Goal: Transaction & Acquisition: Purchase product/service

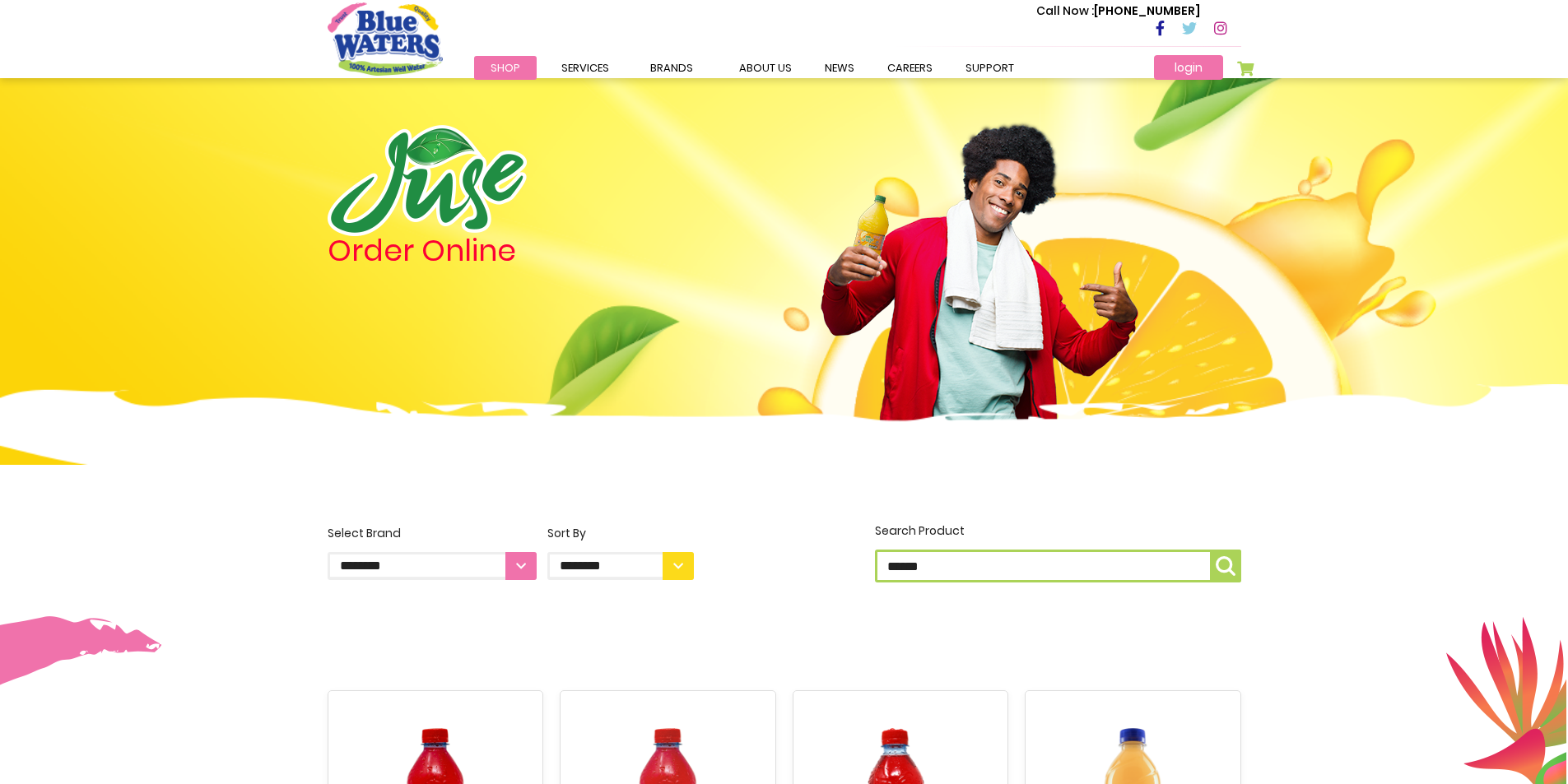
click at [1165, 67] on link "login" at bounding box center [1189, 67] width 69 height 25
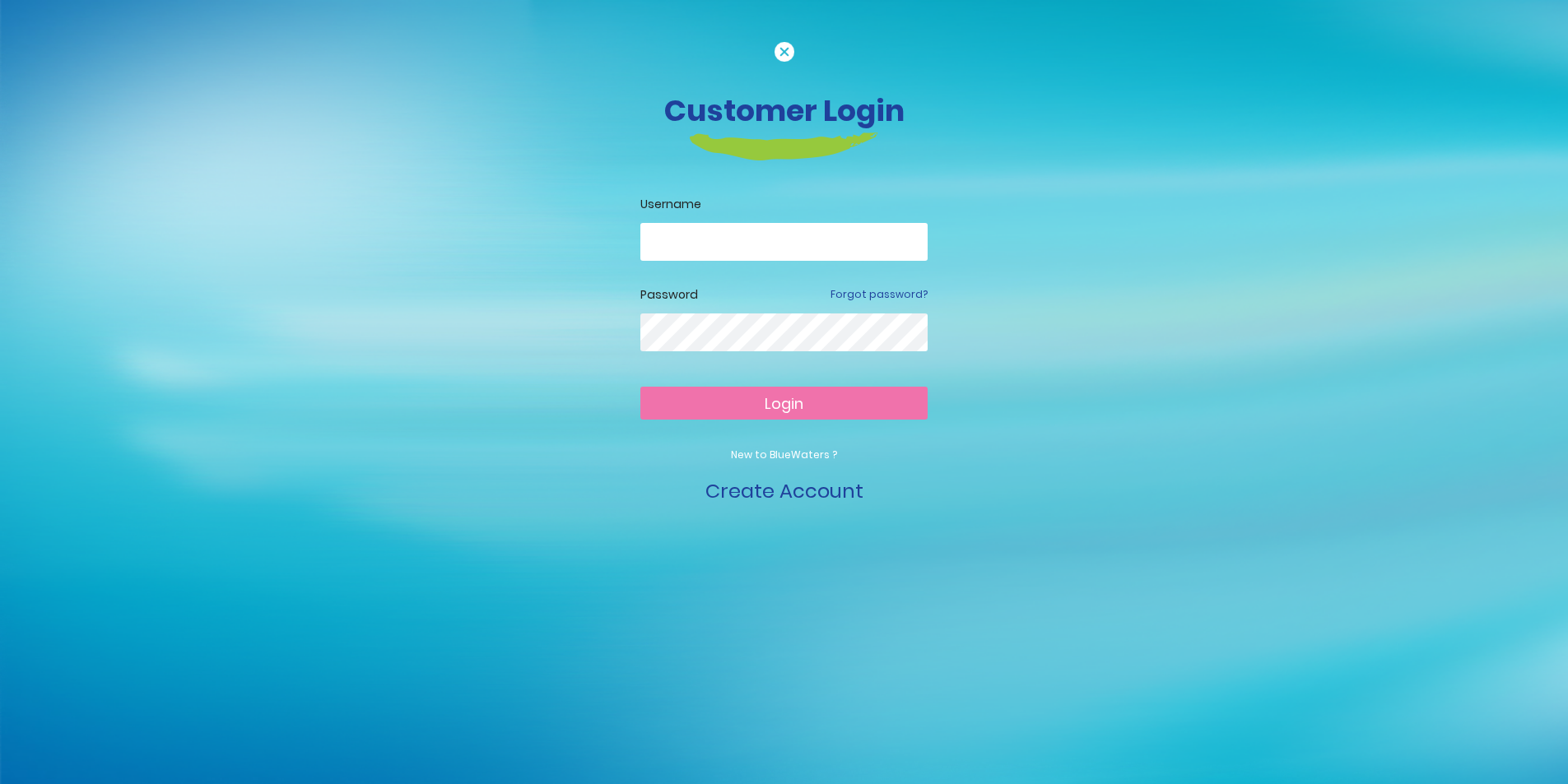
click at [705, 231] on input "email" at bounding box center [784, 241] width 287 height 38
click at [640, 386] on button "Login" at bounding box center [784, 402] width 287 height 33
type input "**********"
click at [640, 386] on button "Login" at bounding box center [784, 402] width 287 height 33
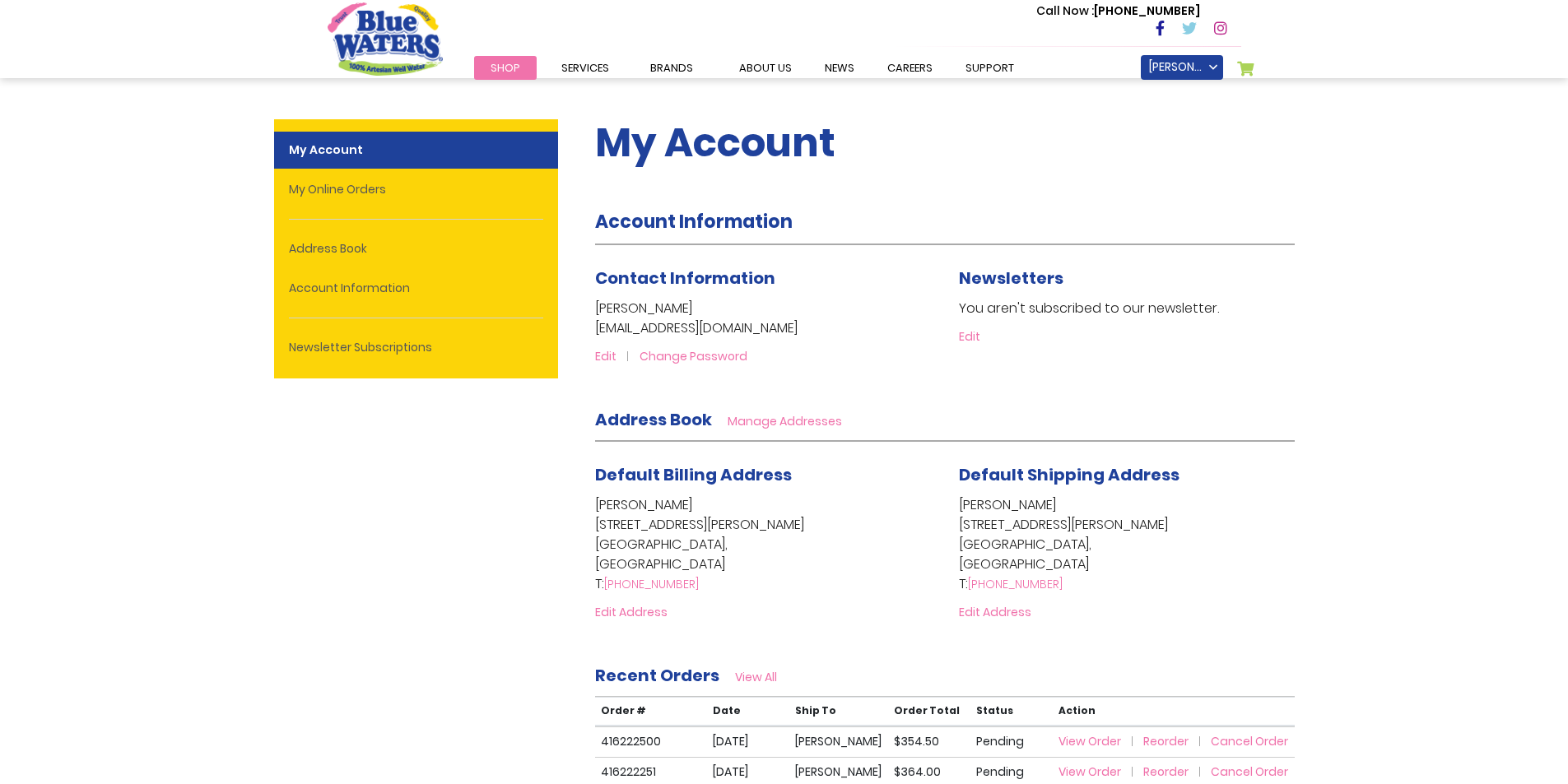
click at [498, 67] on span "Shop" at bounding box center [506, 67] width 30 height 16
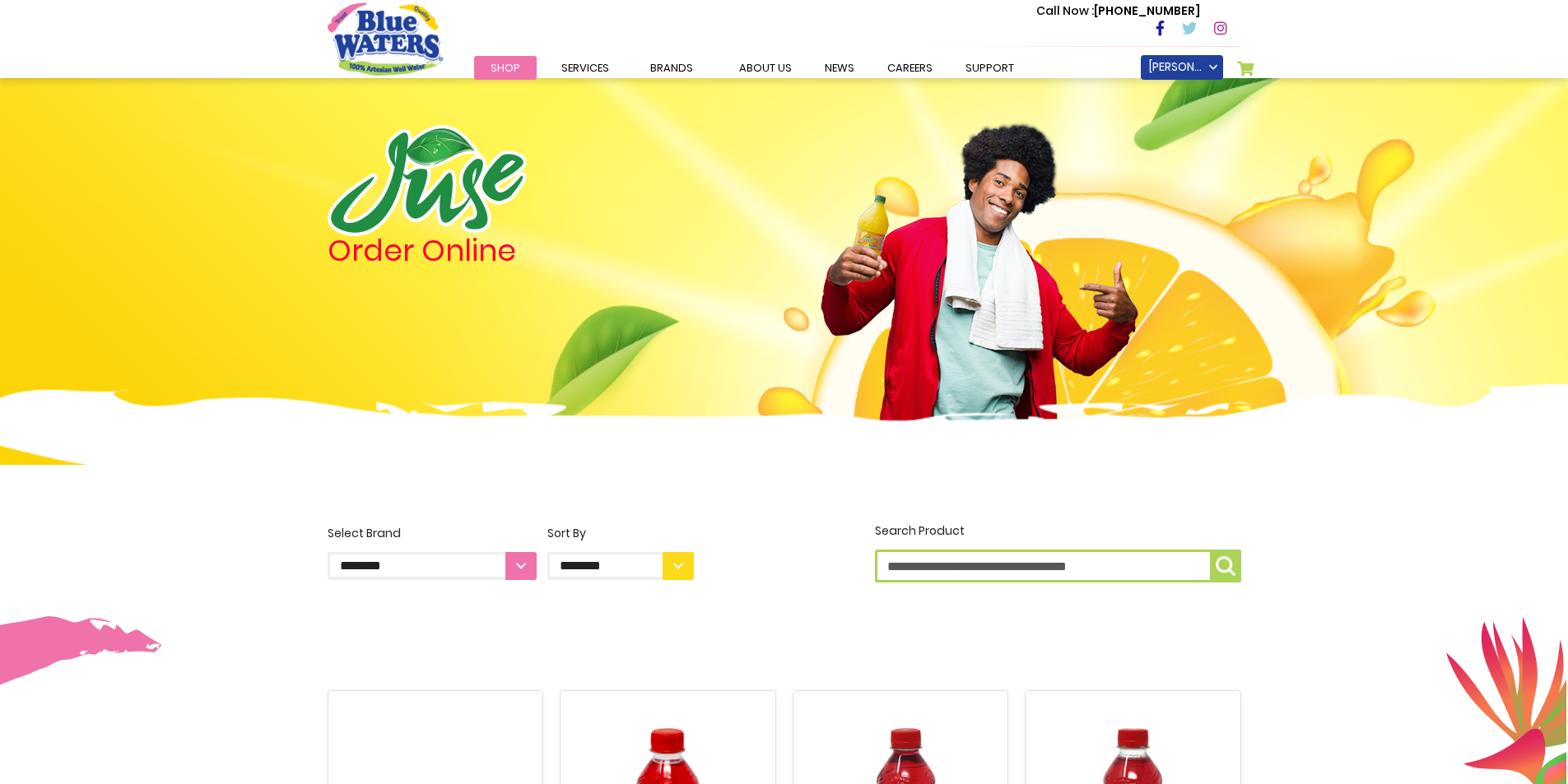
click at [962, 561] on input "Search Product" at bounding box center [1057, 565] width 366 height 33
type input "****"
click at [1227, 556] on button "Search Product ****" at bounding box center [1226, 565] width 32 height 33
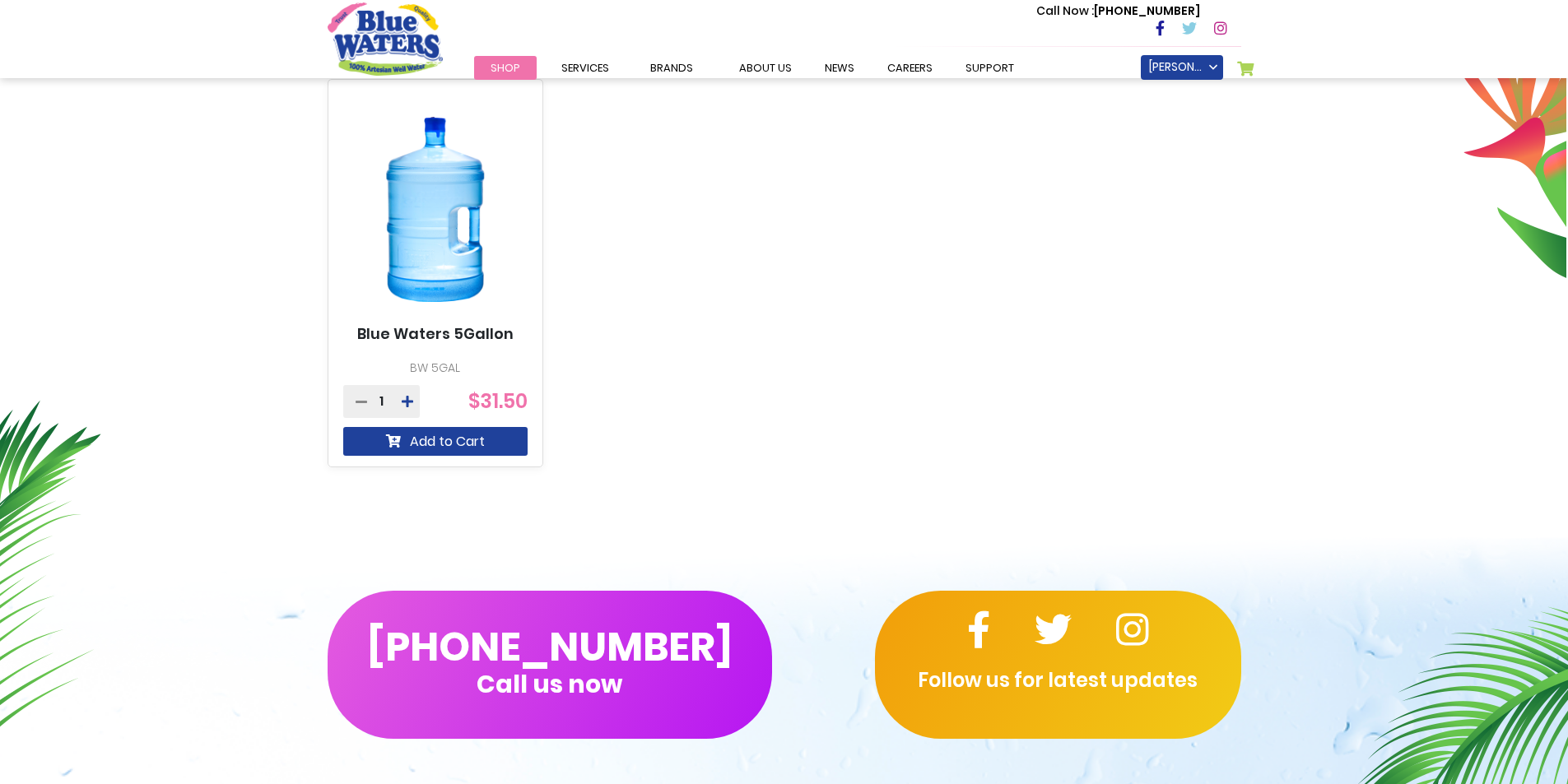
scroll to position [740, 0]
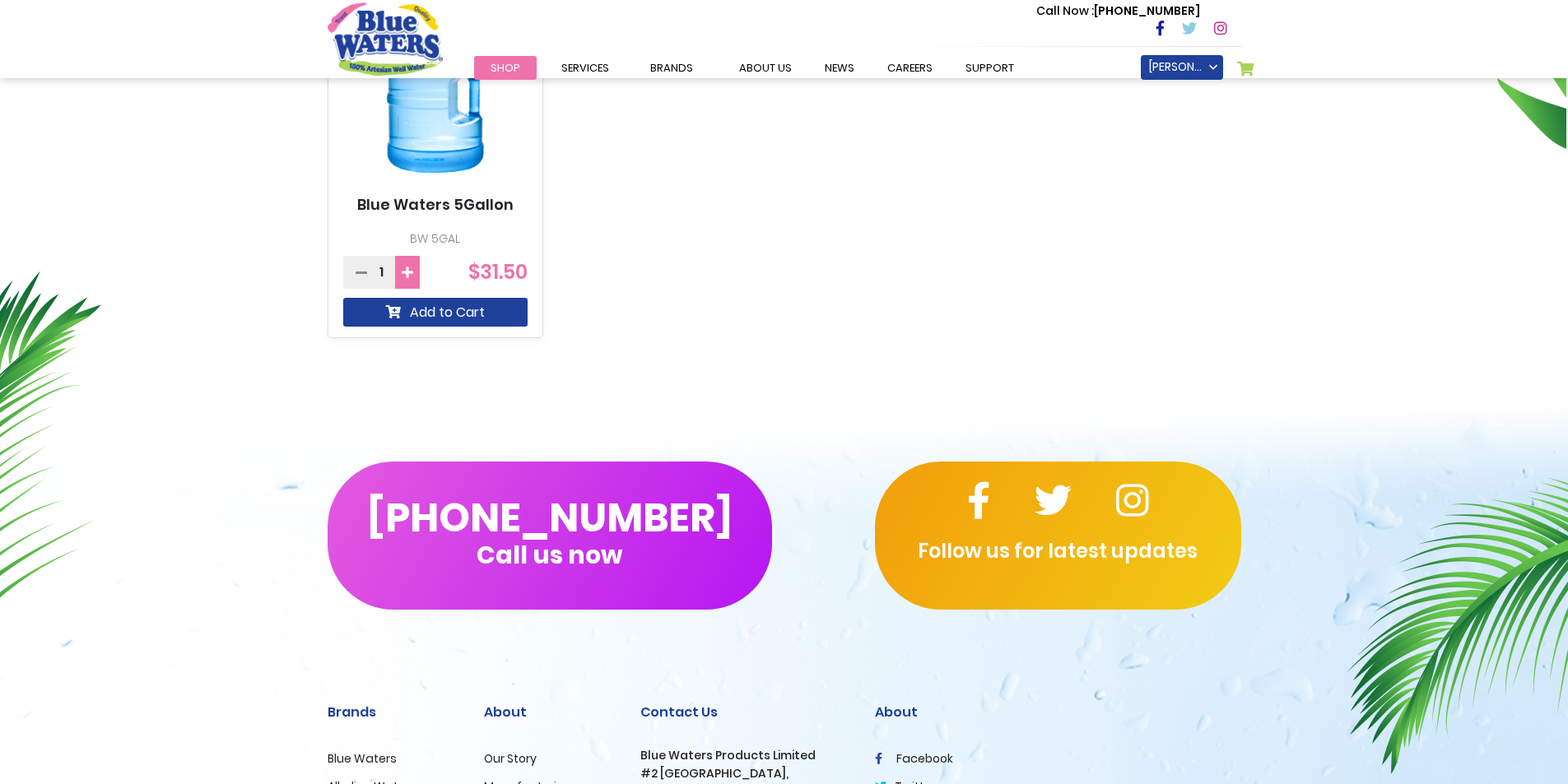
click at [406, 268] on icon at bounding box center [407, 272] width 11 height 13
click at [429, 312] on button "Add to Cart" at bounding box center [435, 312] width 185 height 29
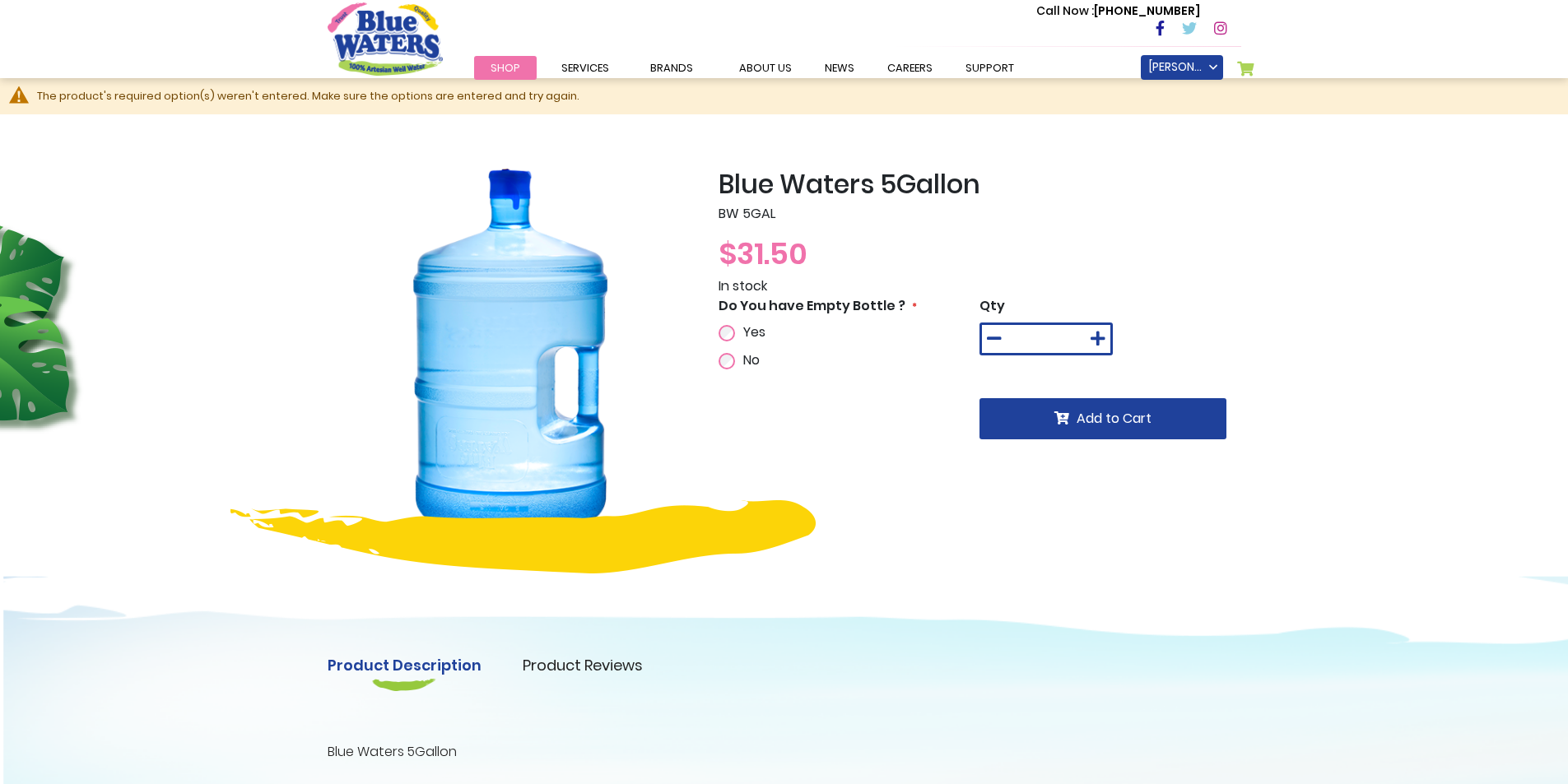
click at [749, 334] on span "Yes" at bounding box center [755, 331] width 22 height 19
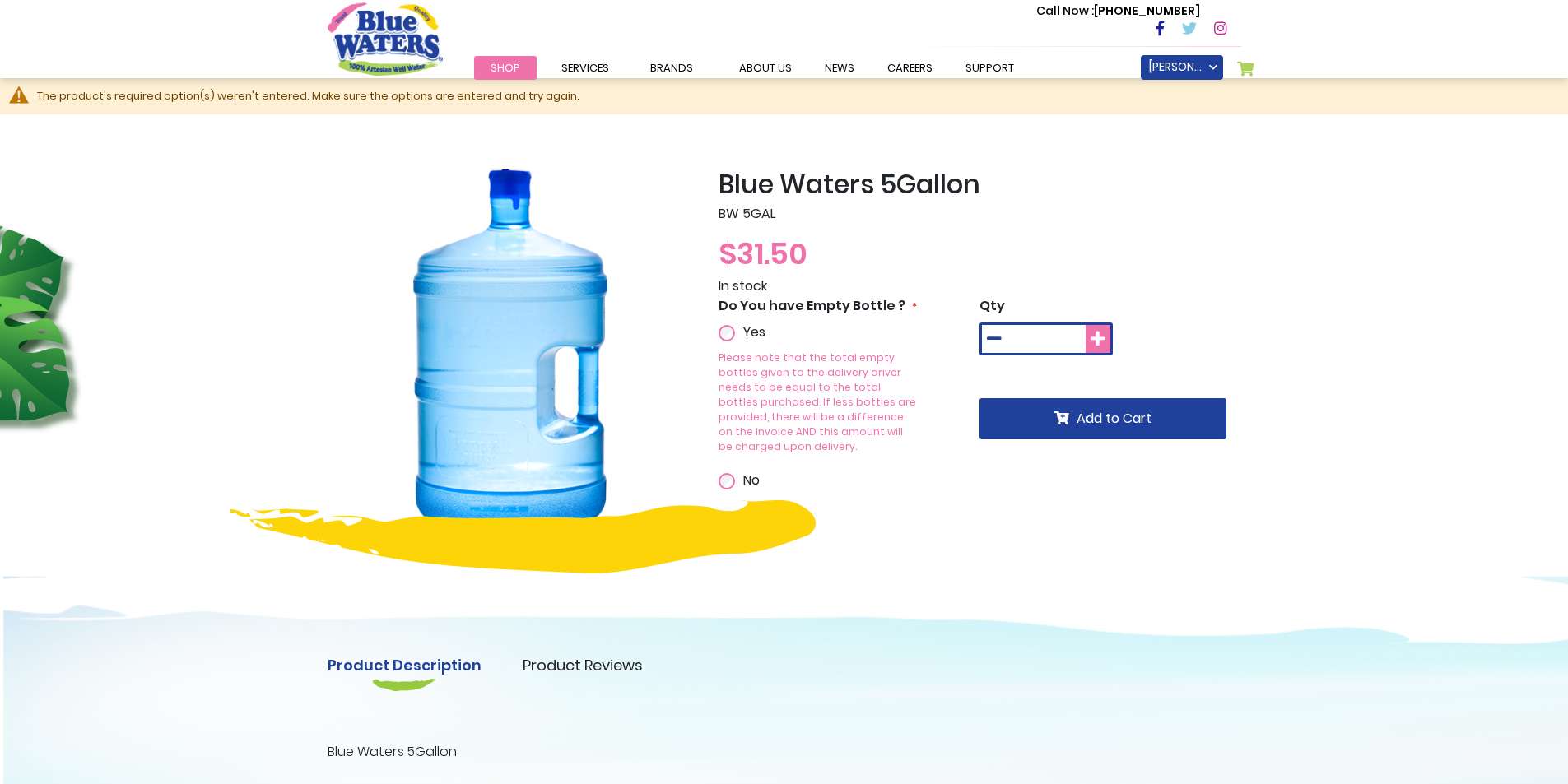
click at [1099, 334] on icon at bounding box center [1098, 339] width 15 height 17
click at [988, 335] on icon at bounding box center [994, 339] width 15 height 17
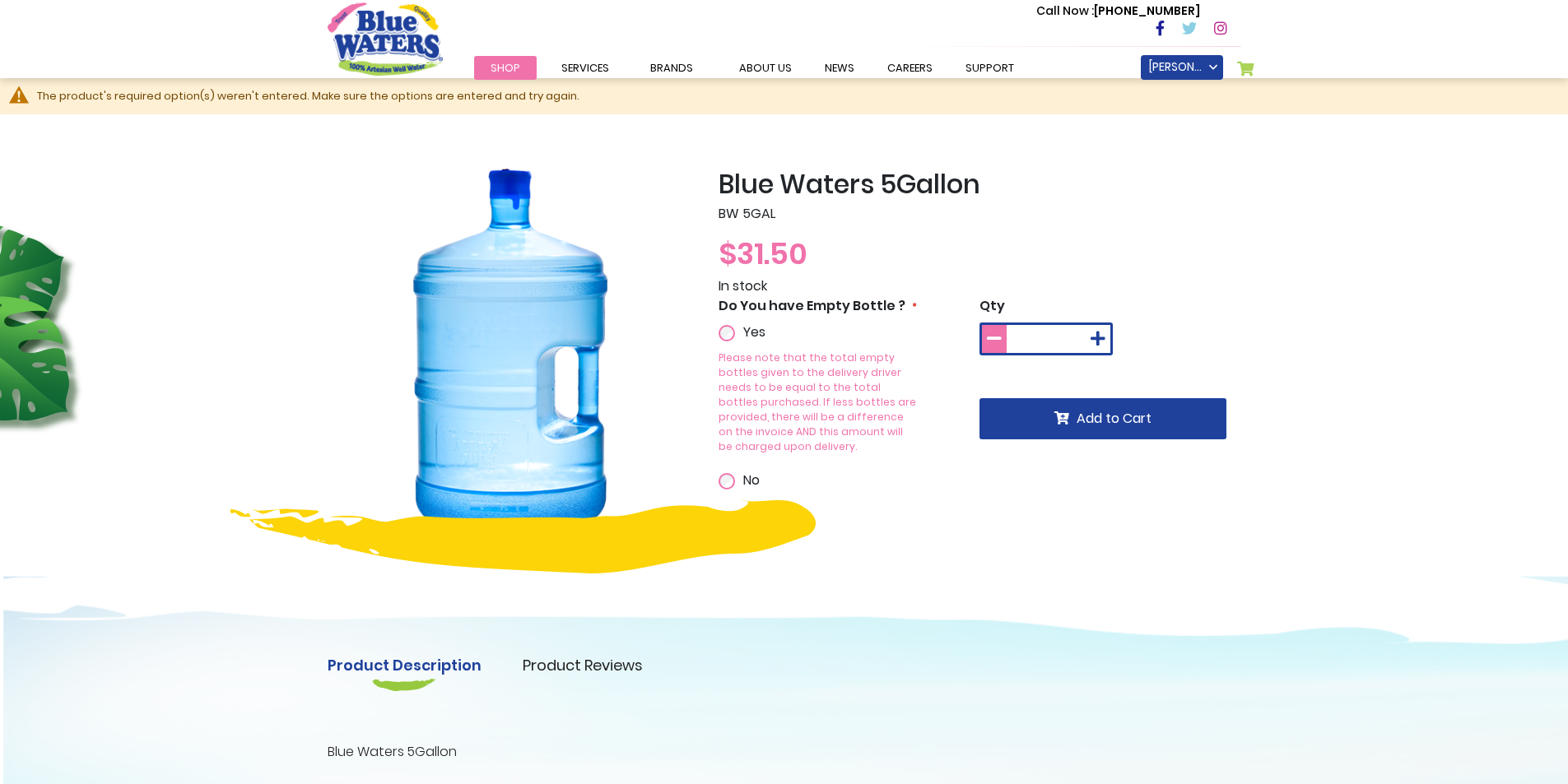
type input "*"
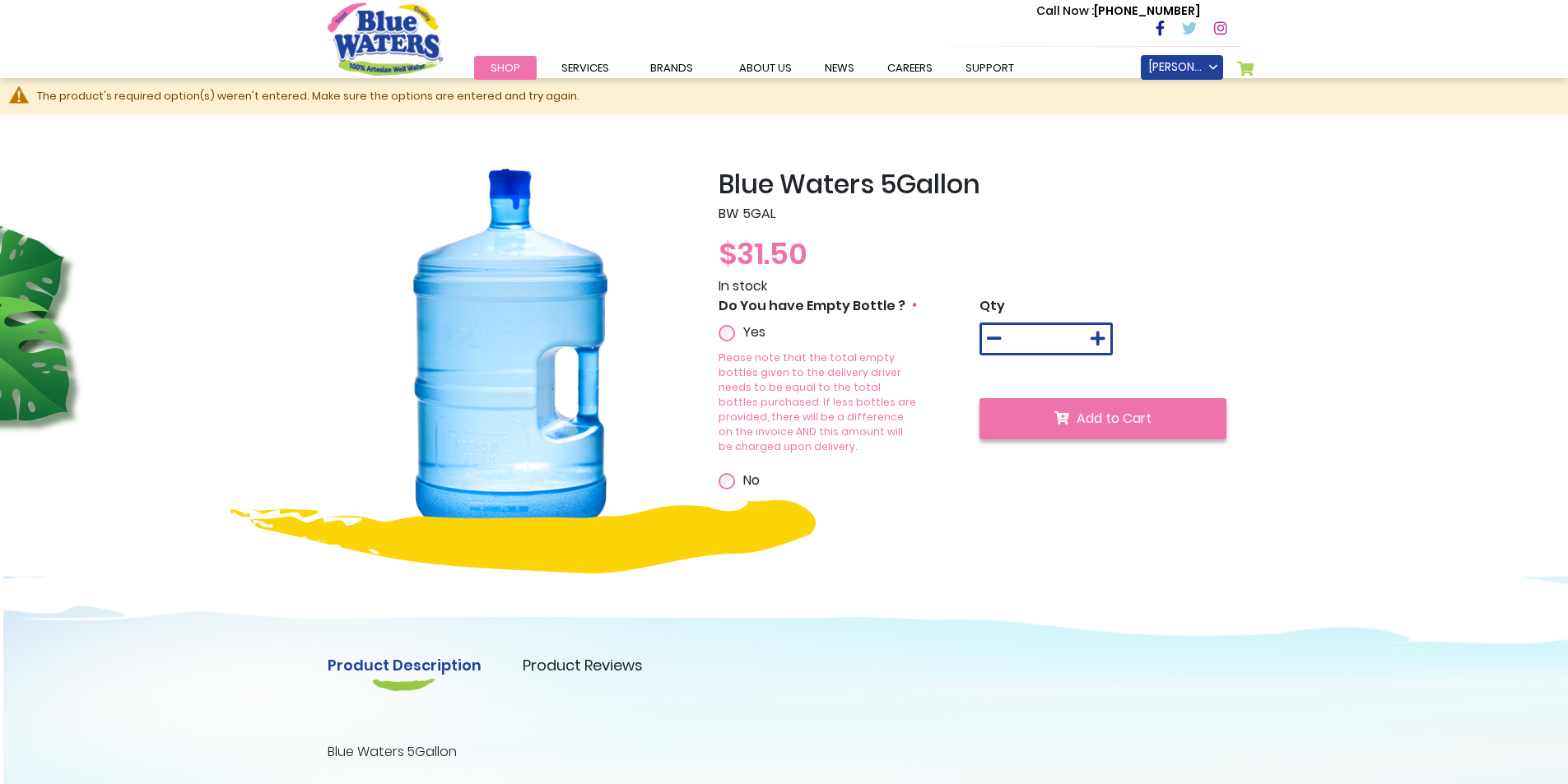
click at [1055, 408] on button "Add to Cart" at bounding box center [1102, 419] width 247 height 41
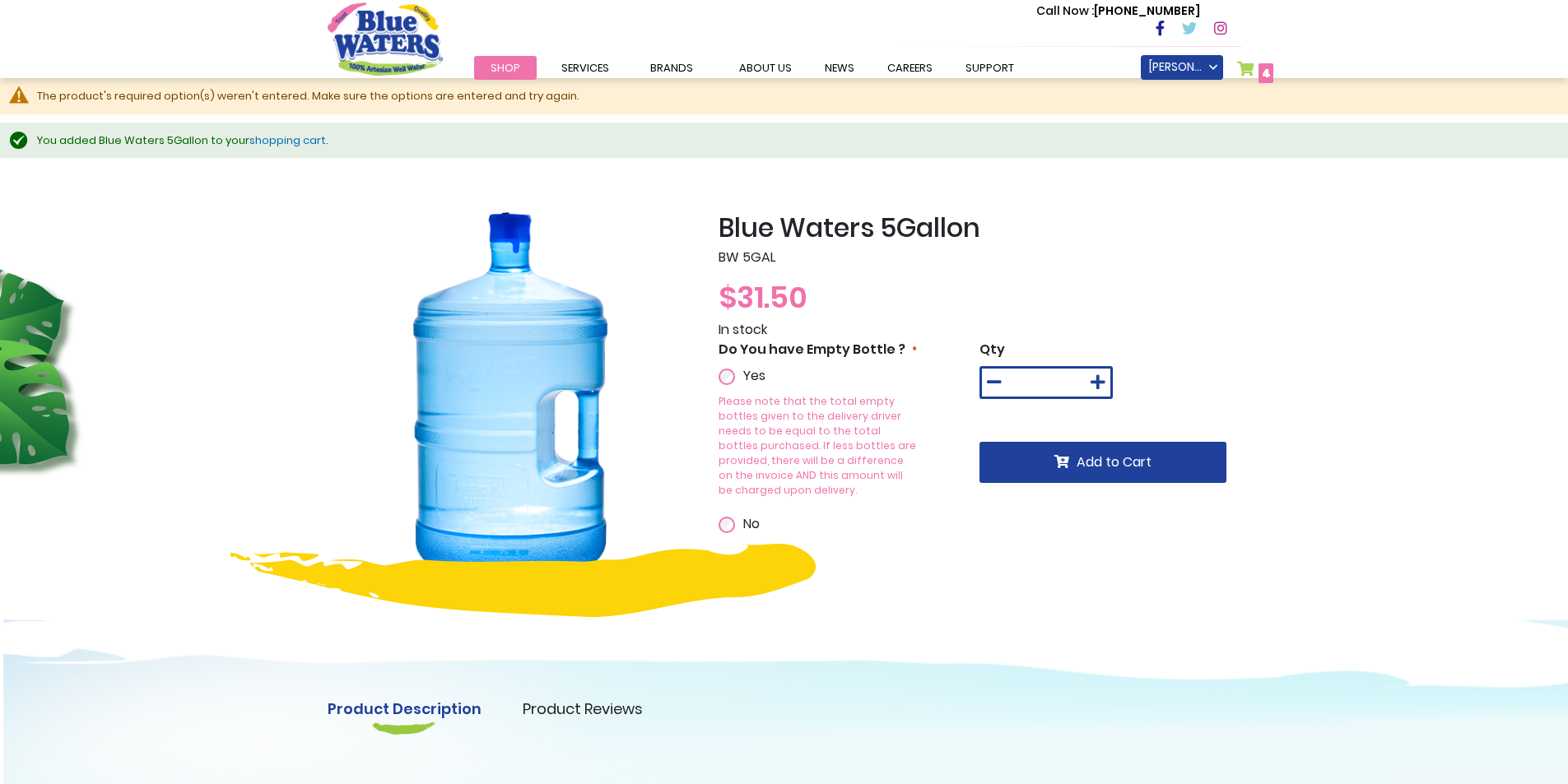
click at [1249, 72] on link "My Cart 4 4 items" at bounding box center [1256, 73] width 37 height 24
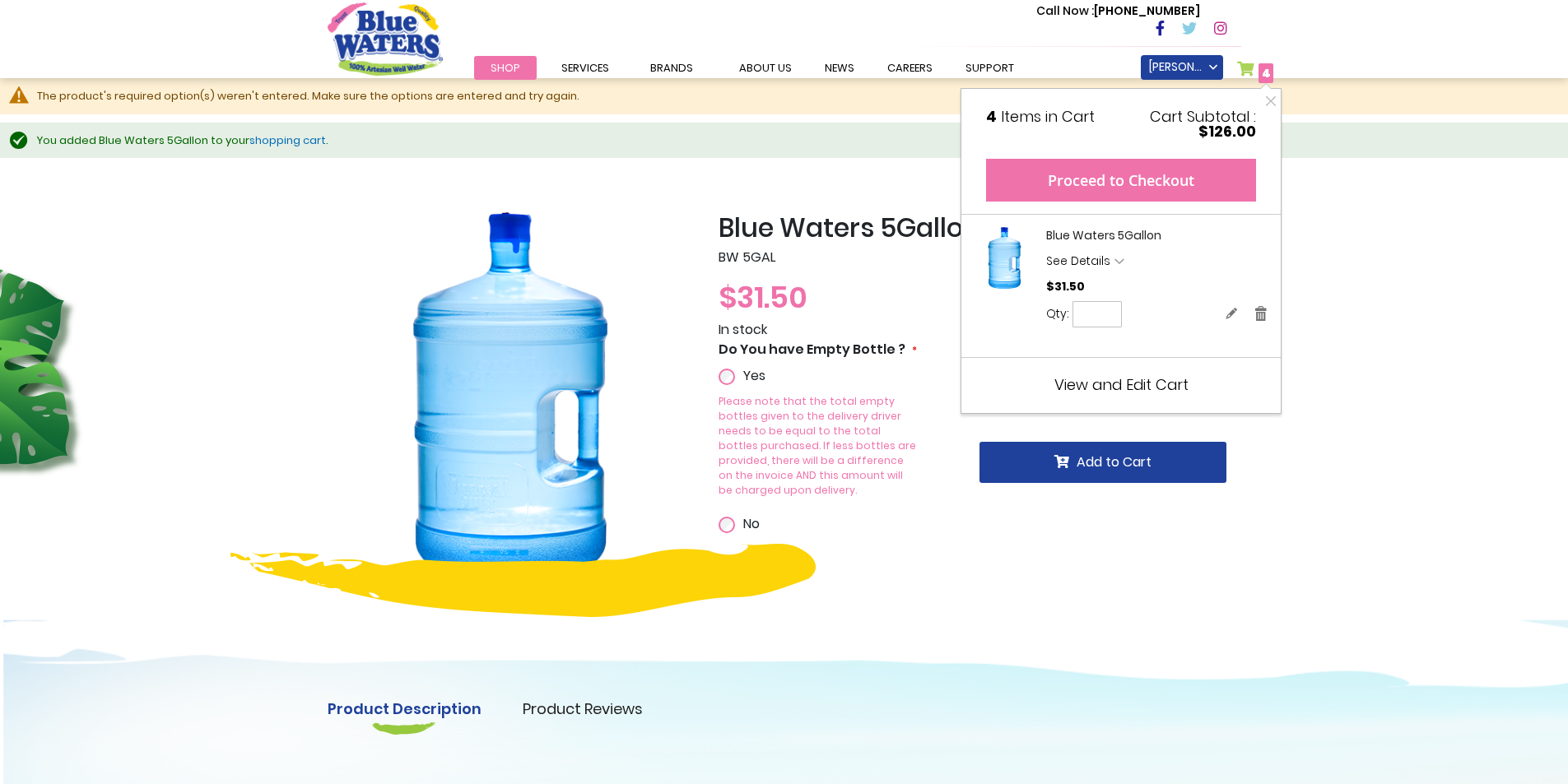
click at [1153, 185] on button "Proceed to Checkout" at bounding box center [1121, 181] width 270 height 43
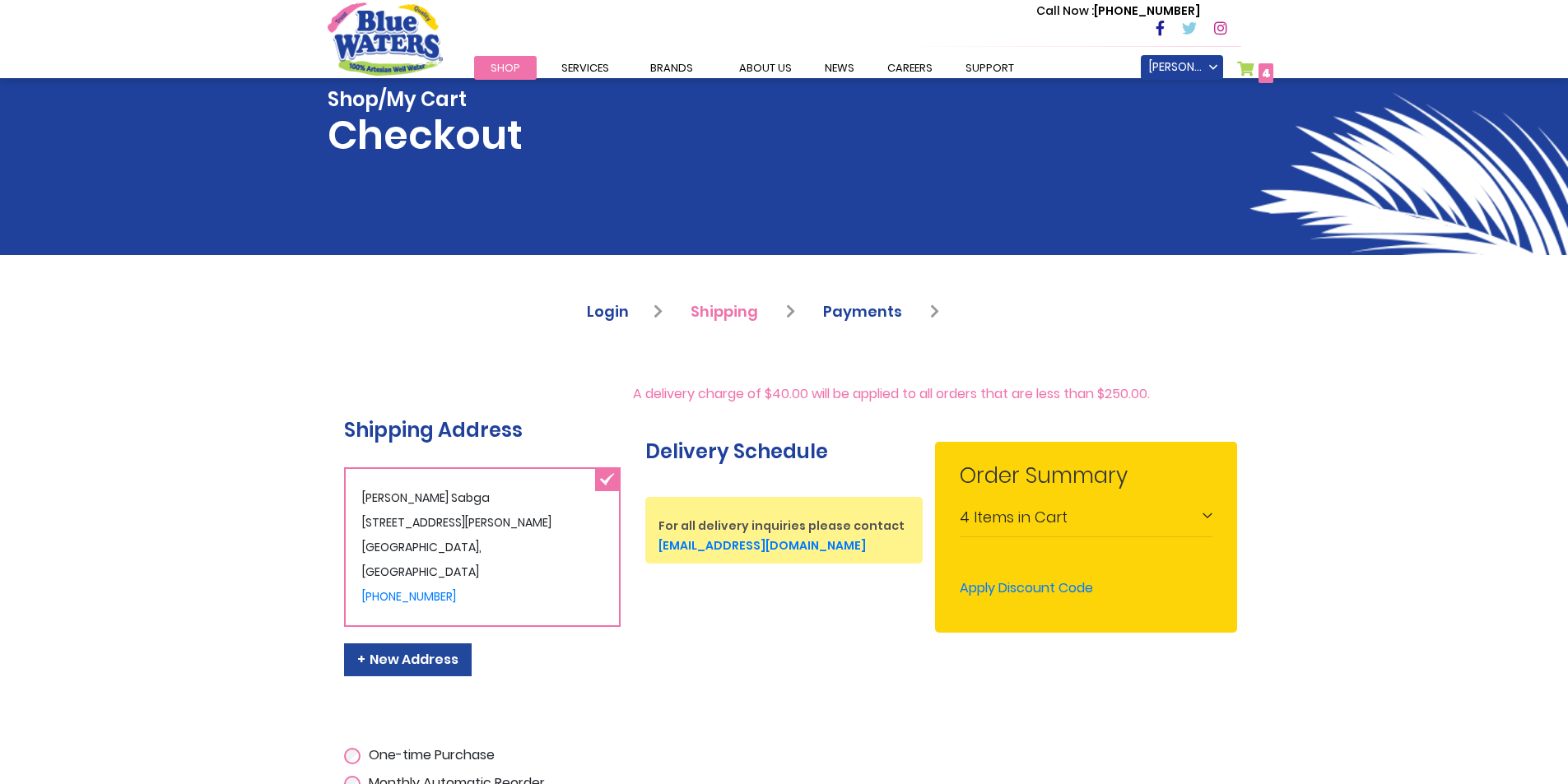
scroll to position [329, 0]
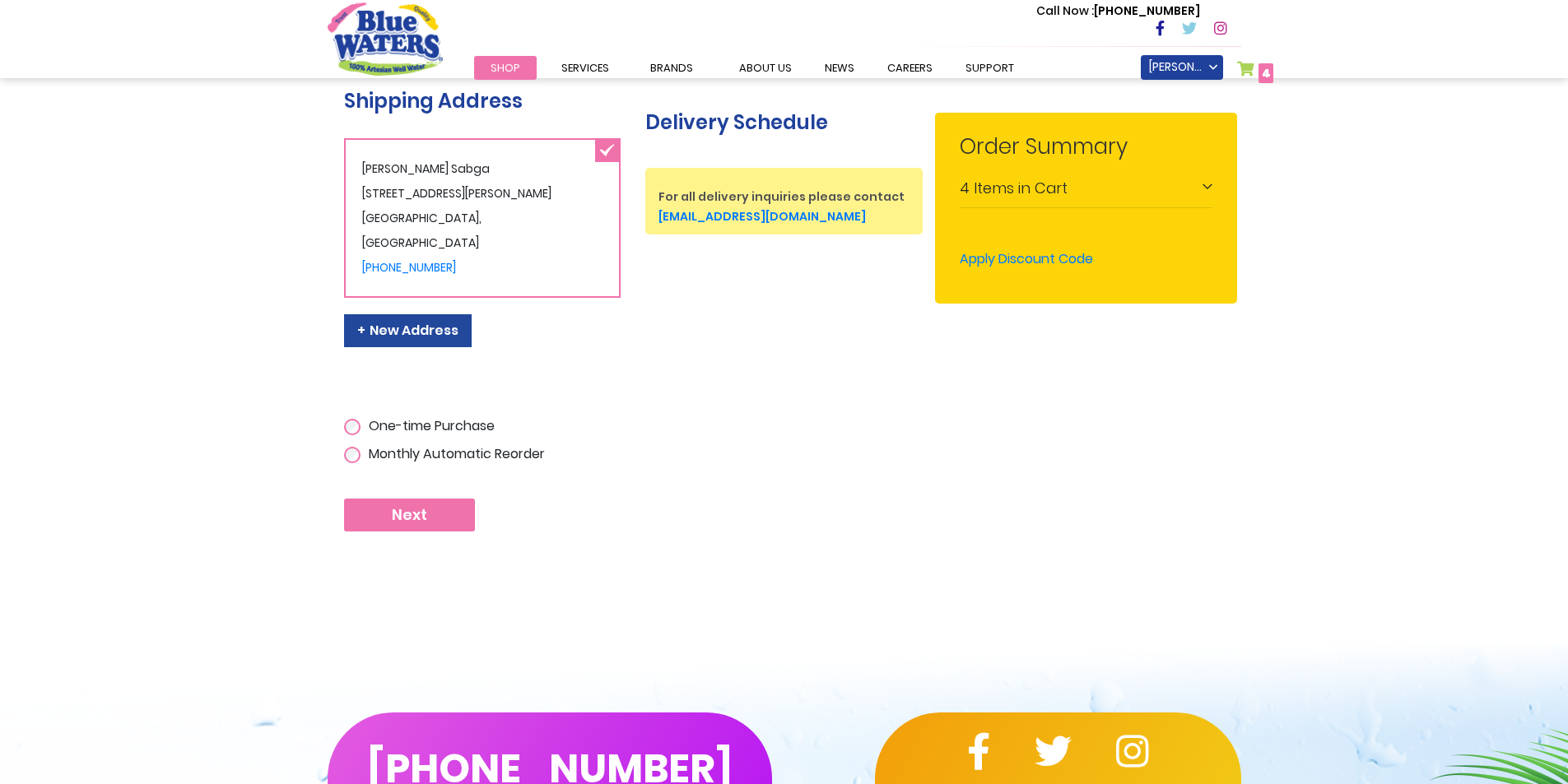
click at [389, 521] on button "Next" at bounding box center [409, 514] width 130 height 33
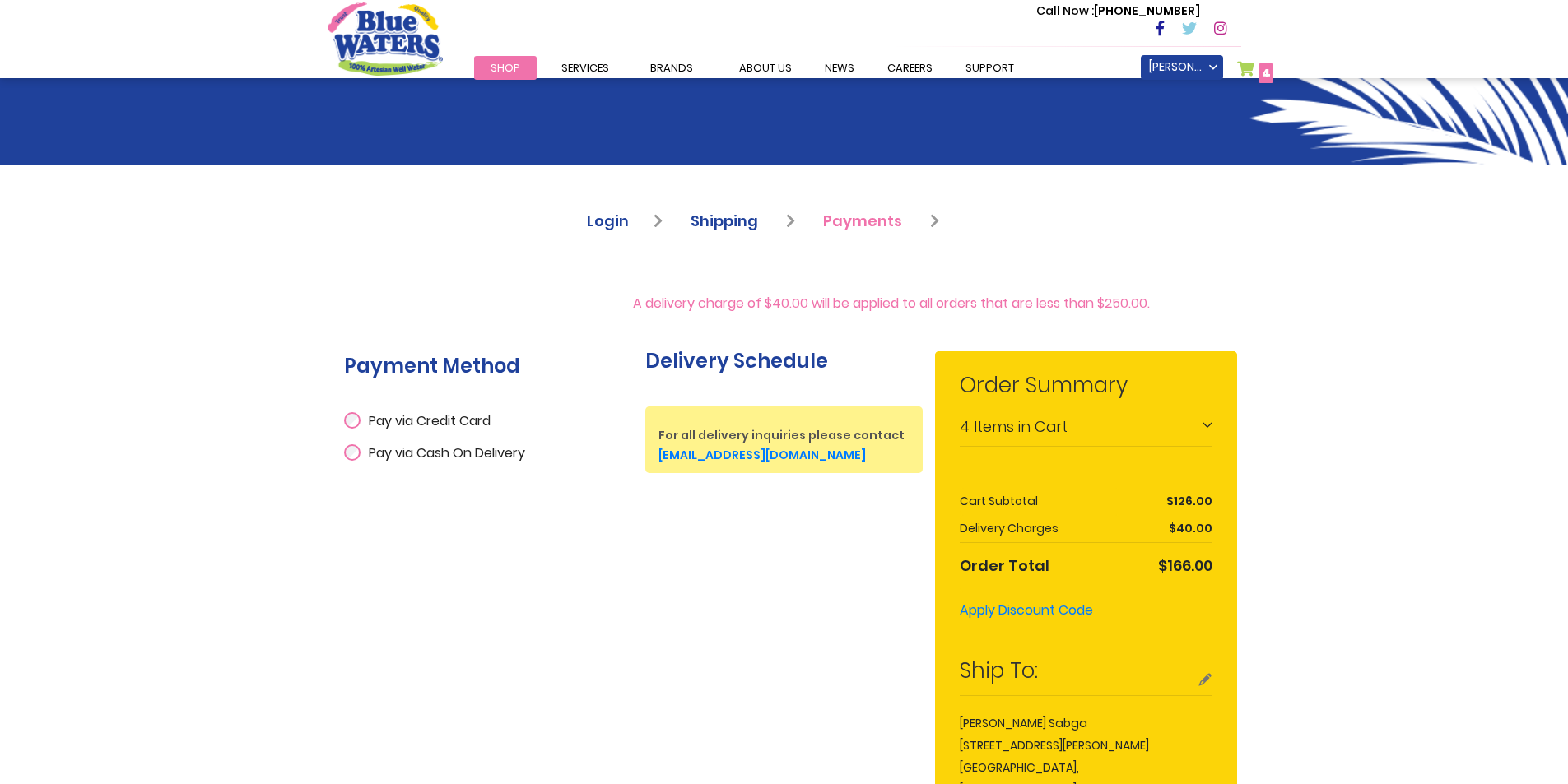
scroll to position [412, 0]
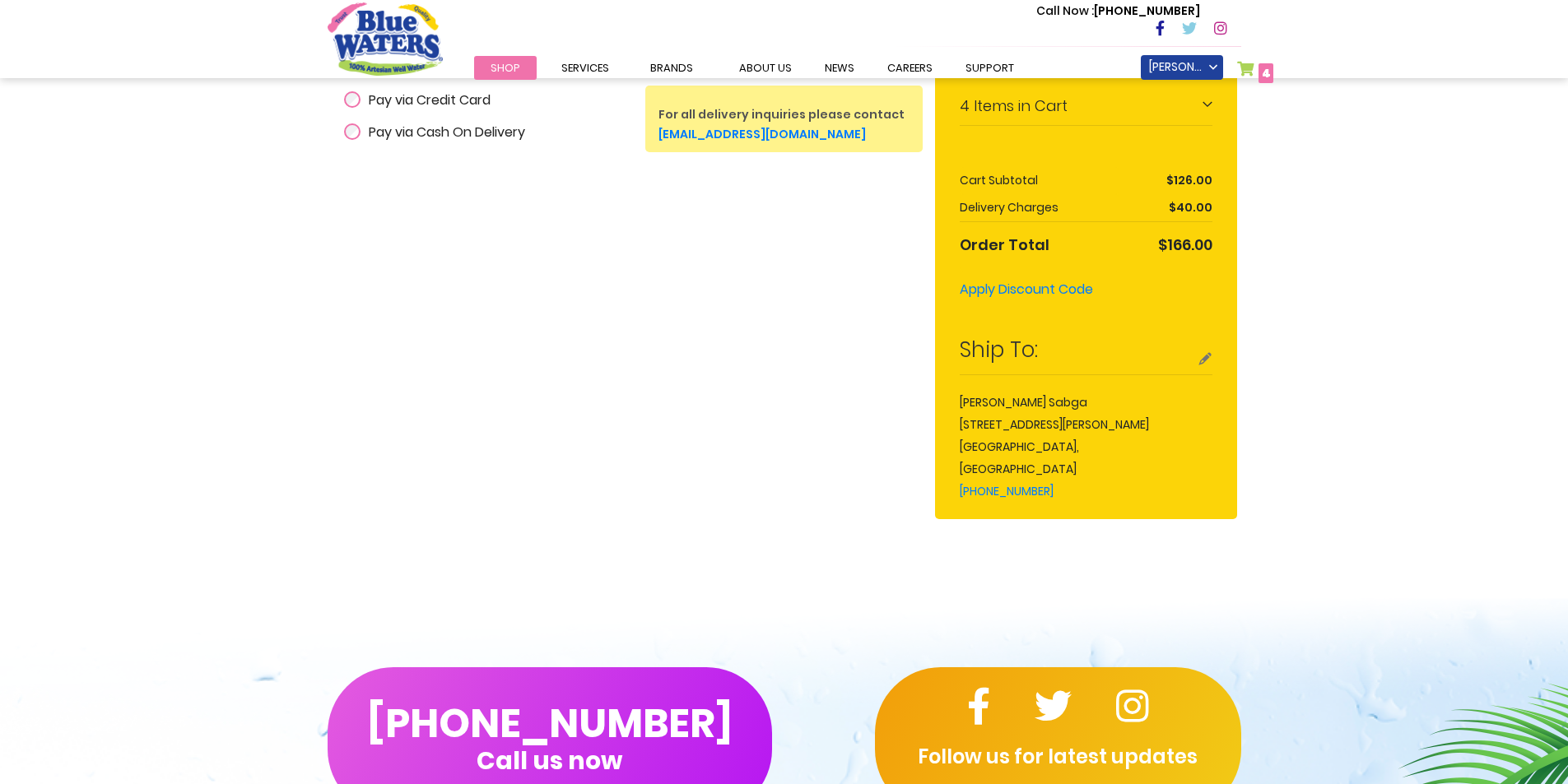
click at [448, 133] on span "Pay via Cash On Delivery" at bounding box center [447, 132] width 157 height 19
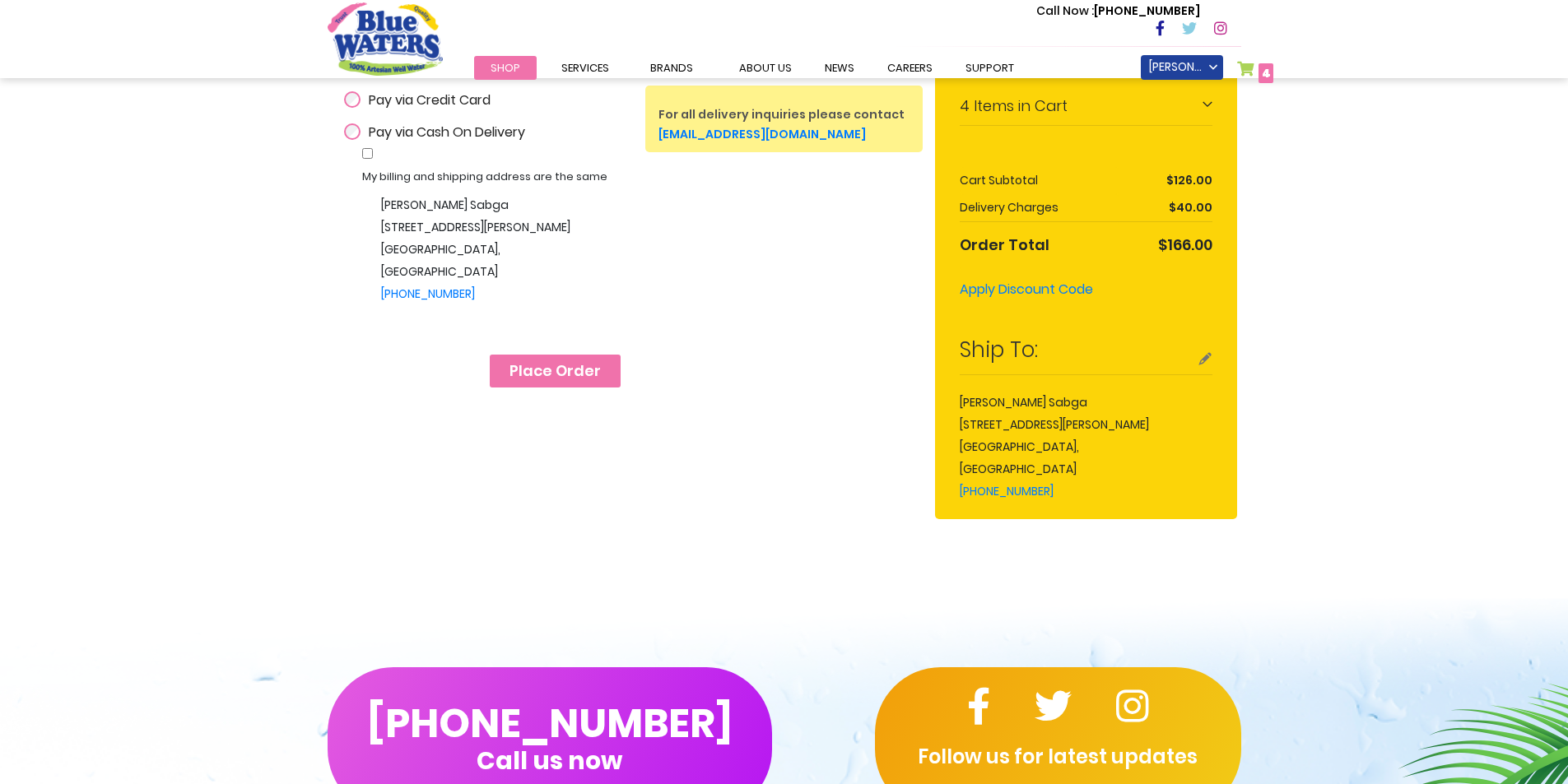
click at [539, 378] on span "Place Order" at bounding box center [555, 371] width 91 height 18
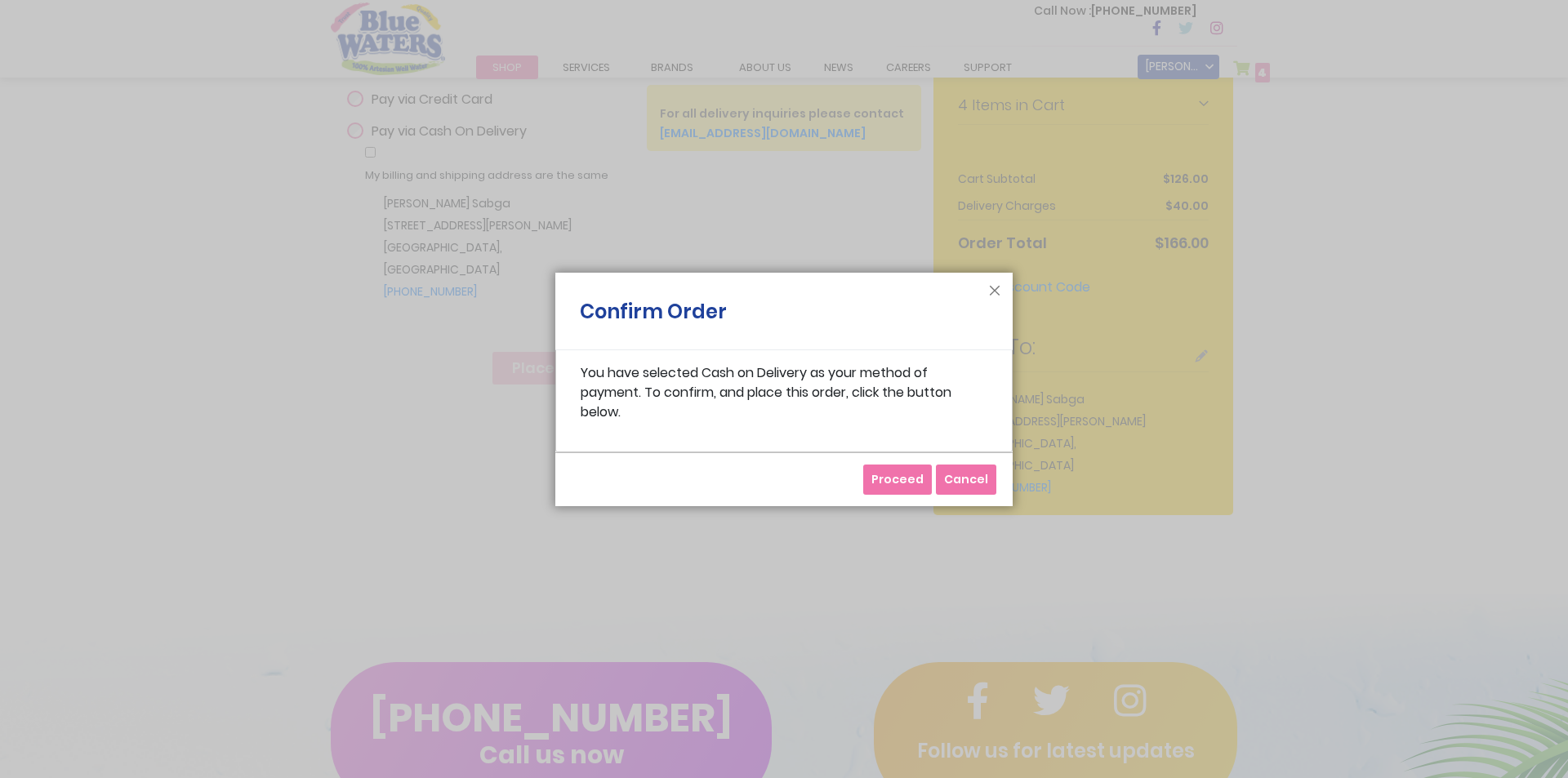
click at [900, 480] on span "Proceed" at bounding box center [898, 480] width 53 height 17
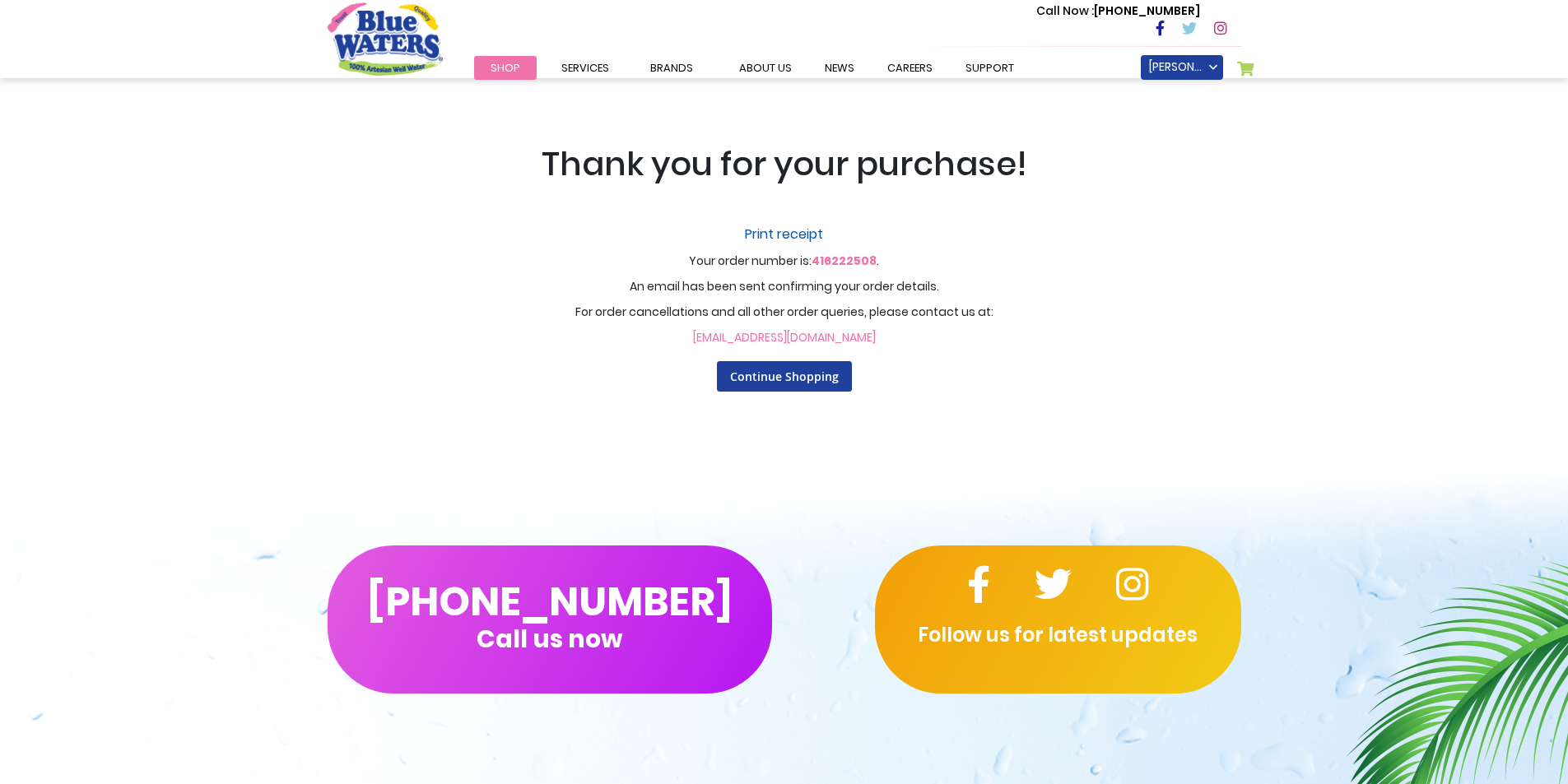
click at [792, 230] on link "Print receipt" at bounding box center [784, 234] width 1020 height 20
